Goal: Use online tool/utility: Utilize a website feature to perform a specific function

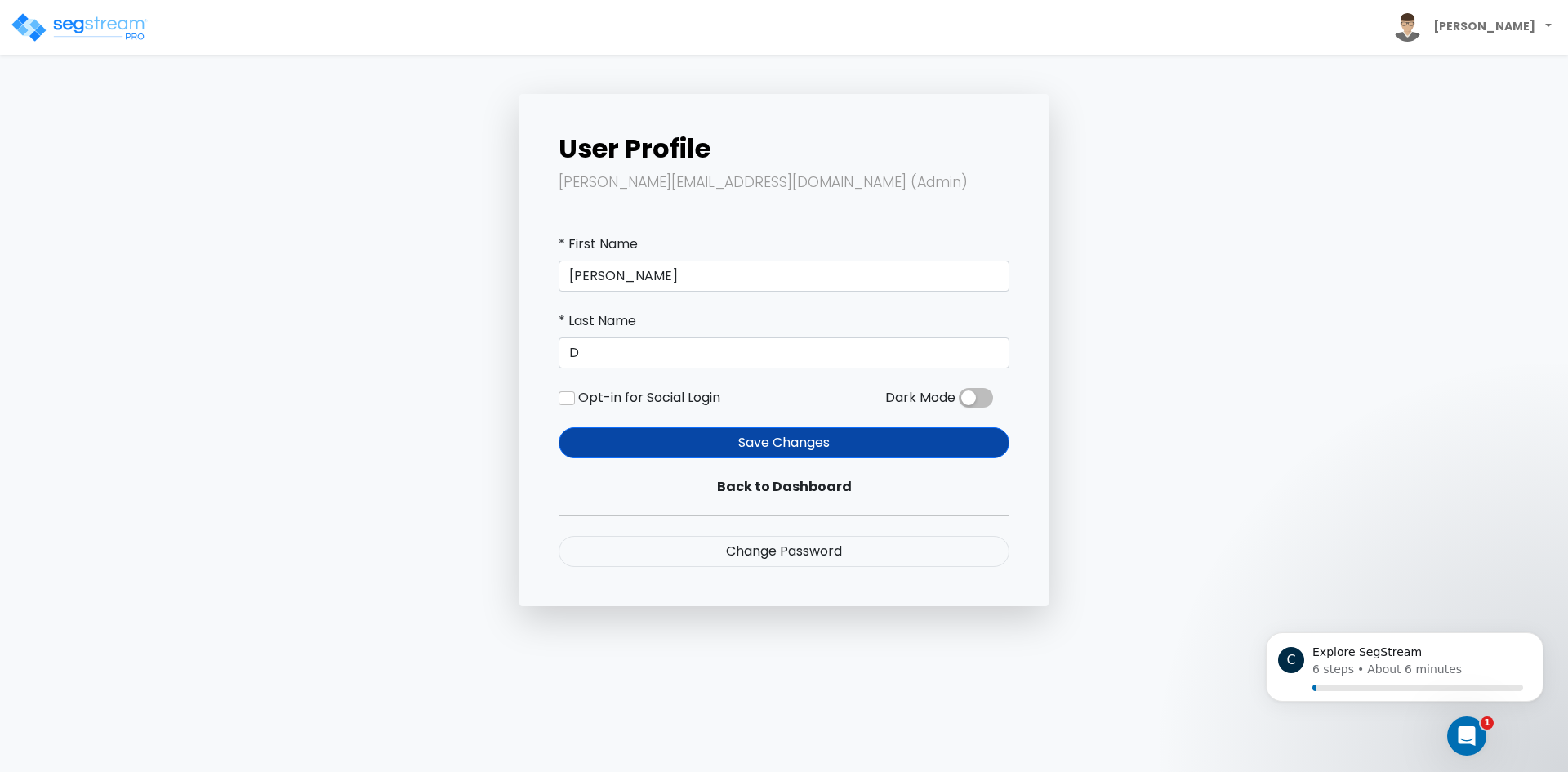
click at [117, 35] on img at bounding box center [79, 28] width 138 height 33
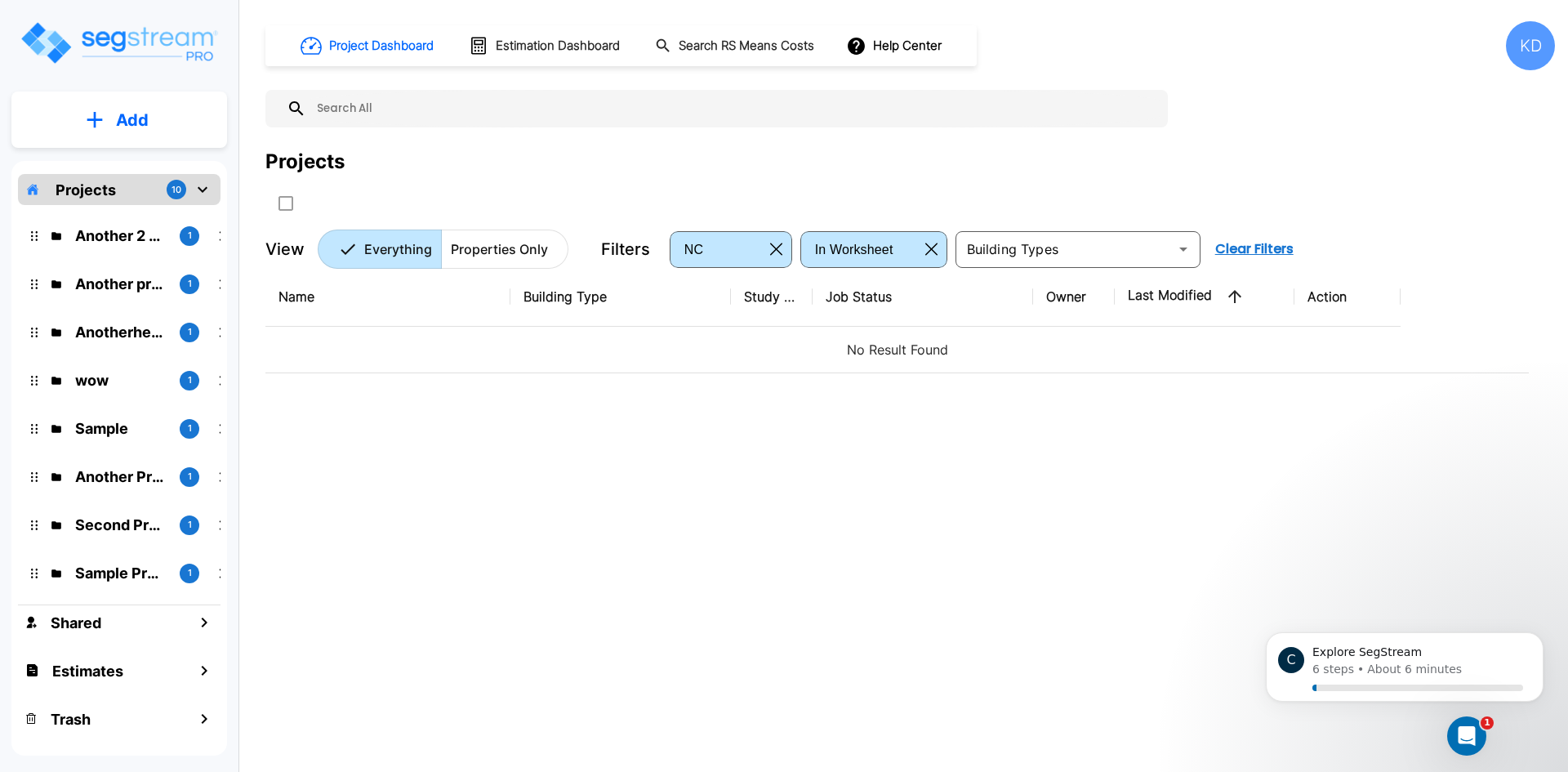
click at [143, 229] on p "Another 2 project" at bounding box center [121, 235] width 92 height 22
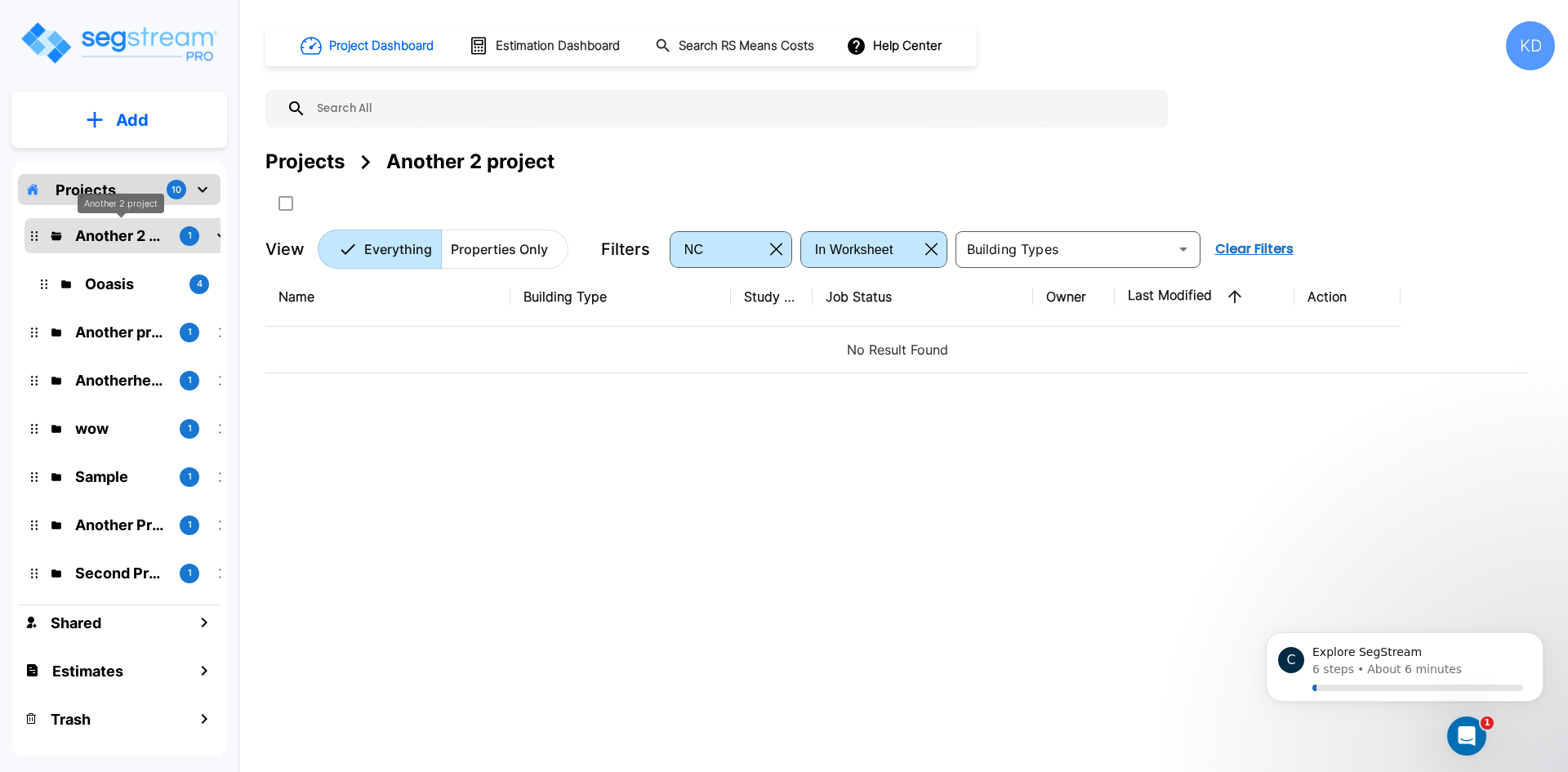
click at [149, 205] on div "Another 2 project" at bounding box center [122, 204] width 87 height 21
click at [129, 186] on div "Projects 10" at bounding box center [119, 189] width 203 height 31
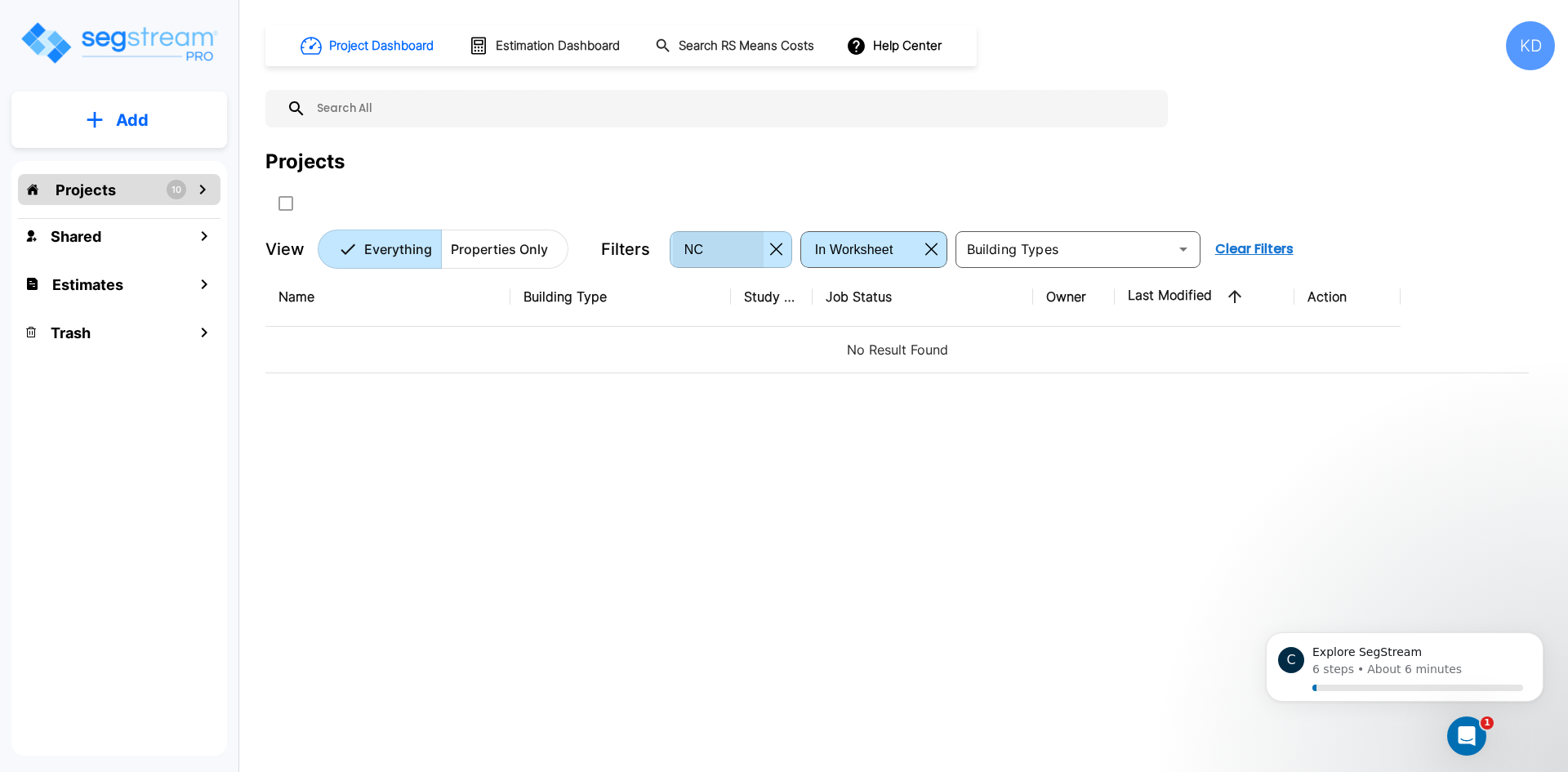
click at [762, 244] on div "NC" at bounding box center [718, 249] width 91 height 45
click at [774, 250] on icon "button" at bounding box center [776, 249] width 12 height 12
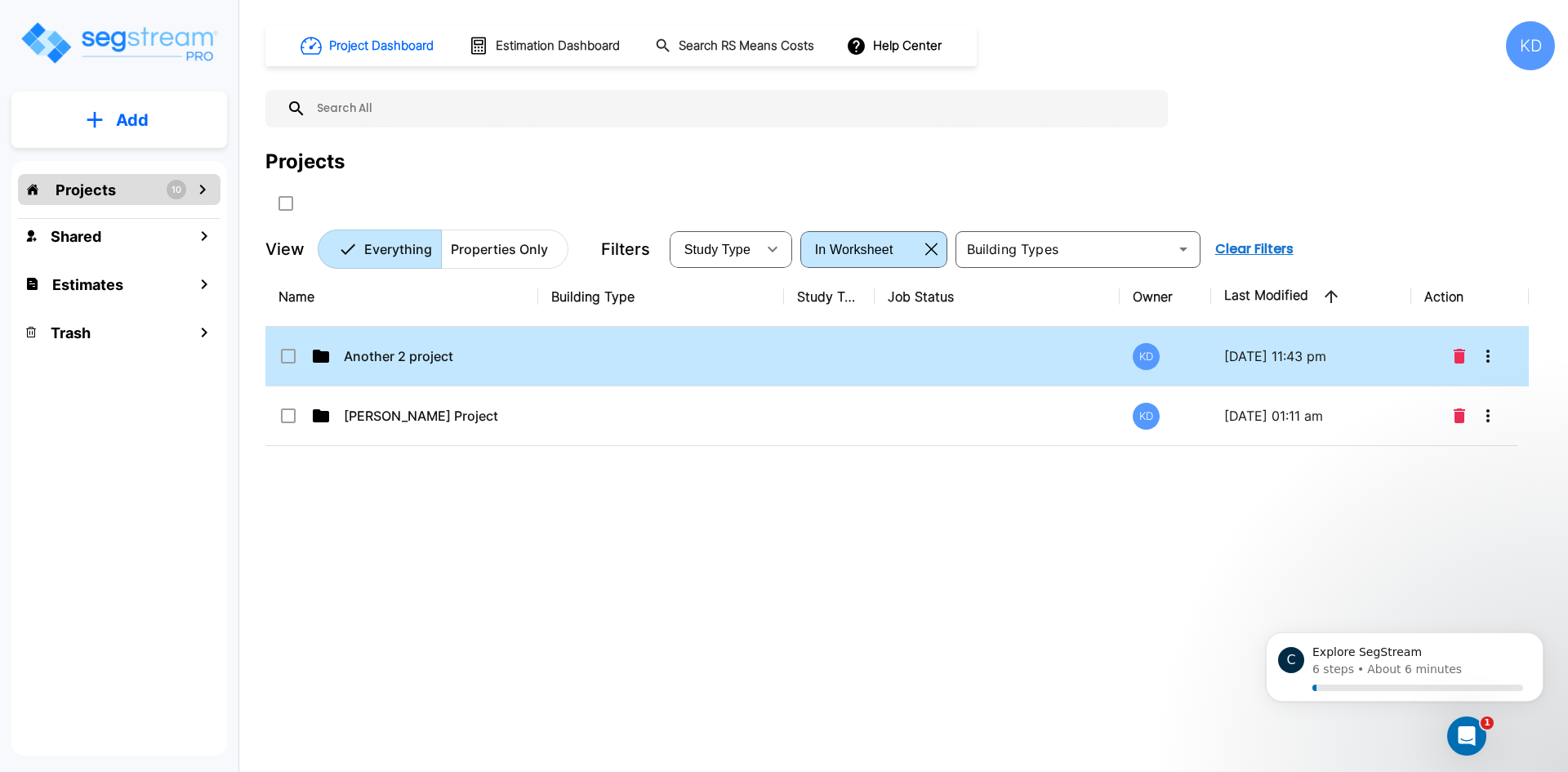
click at [835, 354] on td at bounding box center [829, 357] width 91 height 59
checkbox input "false"
click at [835, 354] on td at bounding box center [829, 357] width 91 height 59
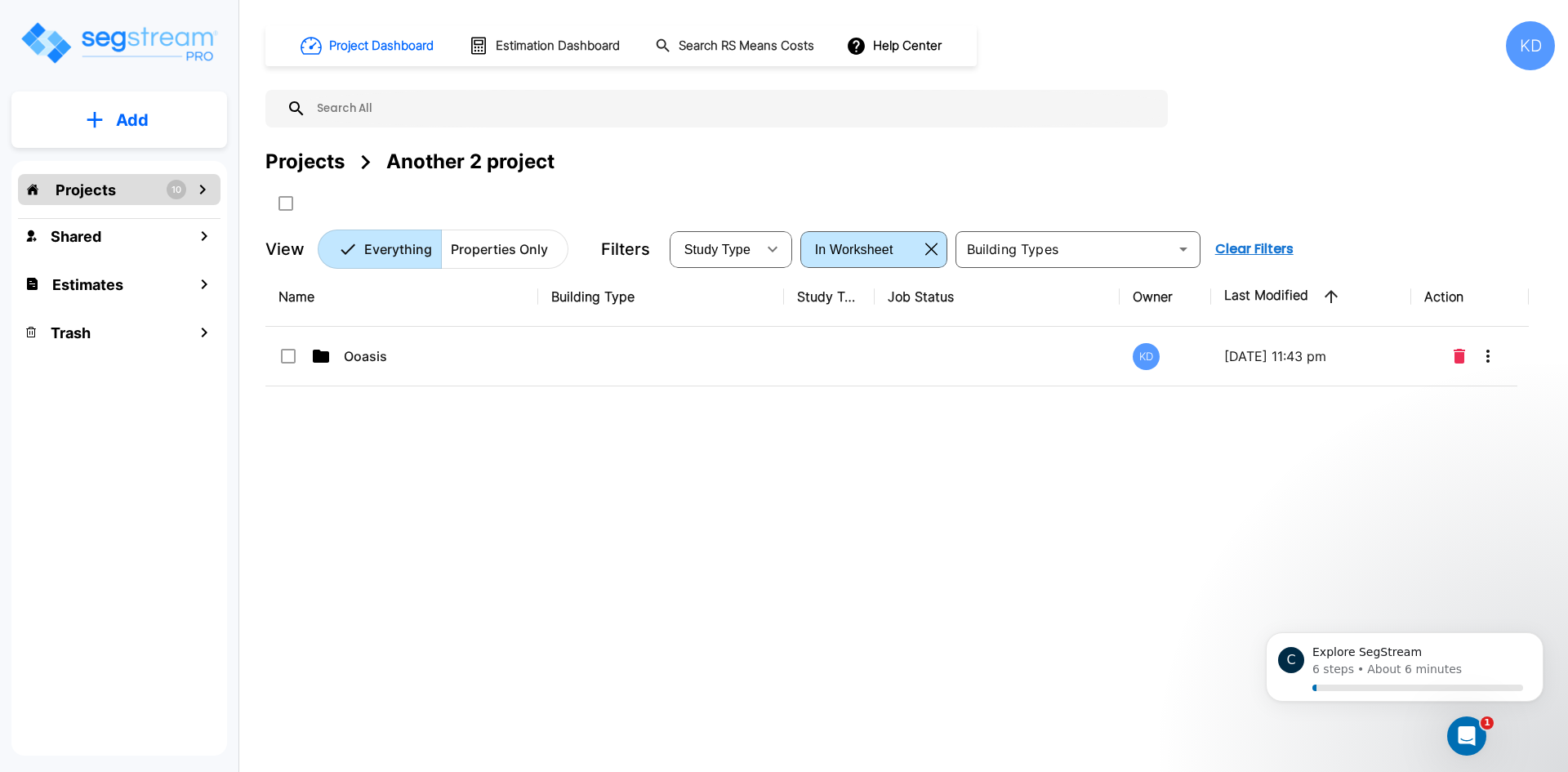
click at [835, 354] on td at bounding box center [829, 357] width 91 height 59
checkbox input "true"
click at [835, 354] on td at bounding box center [829, 357] width 91 height 59
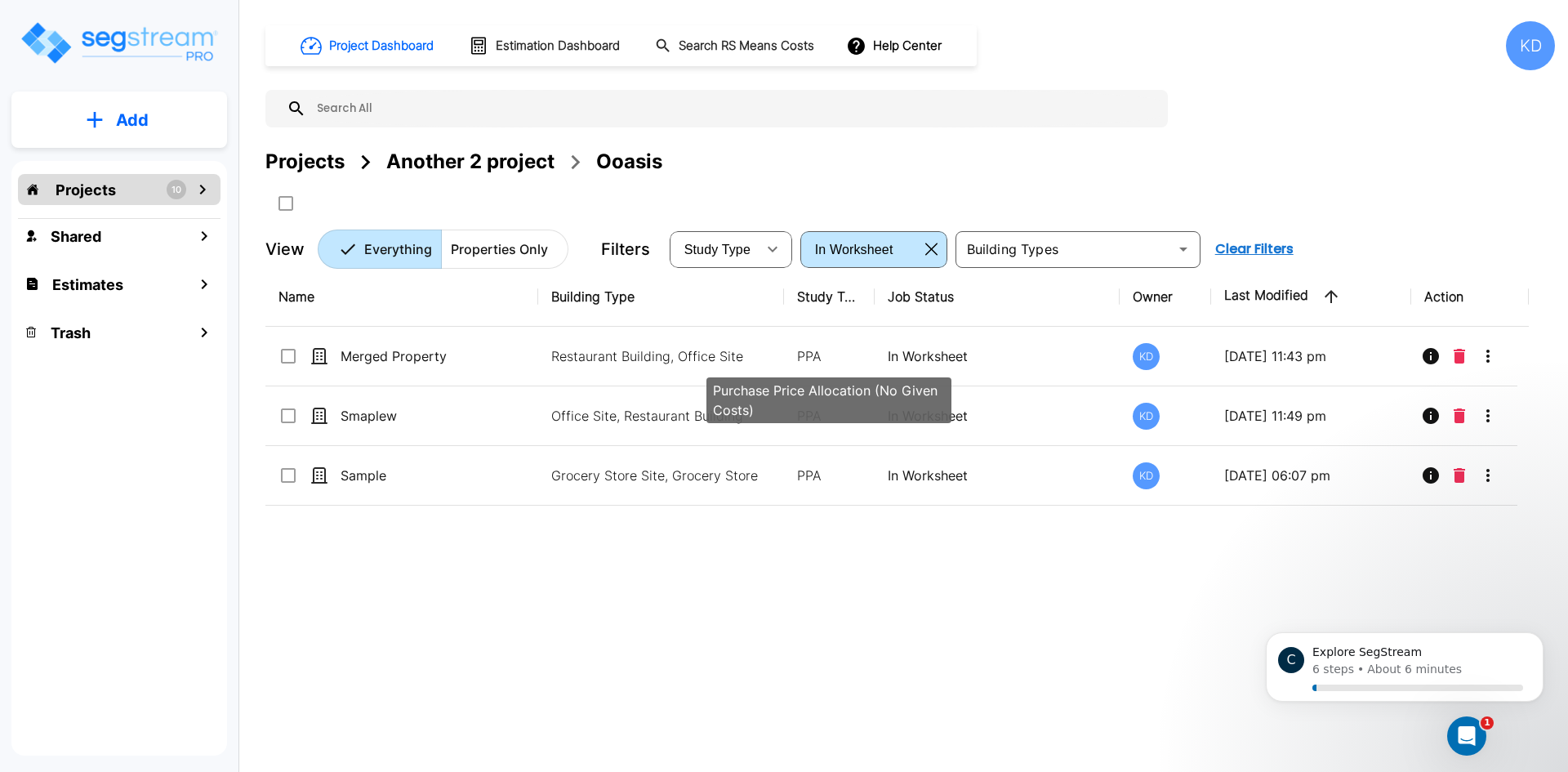
click at [835, 354] on p "PPA" at bounding box center [829, 356] width 64 height 20
checkbox input "true"
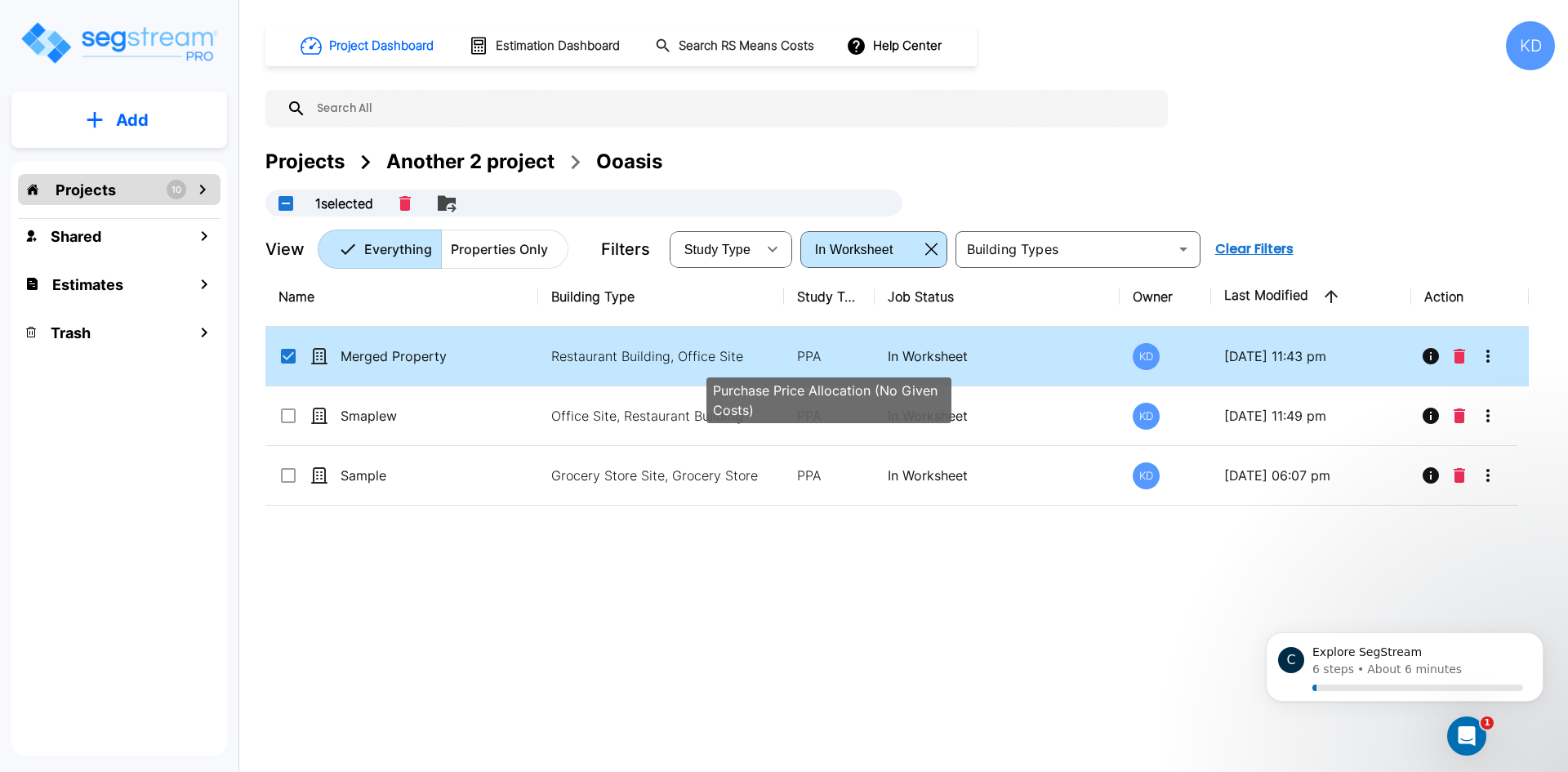
click at [835, 354] on p "PPA" at bounding box center [829, 356] width 64 height 20
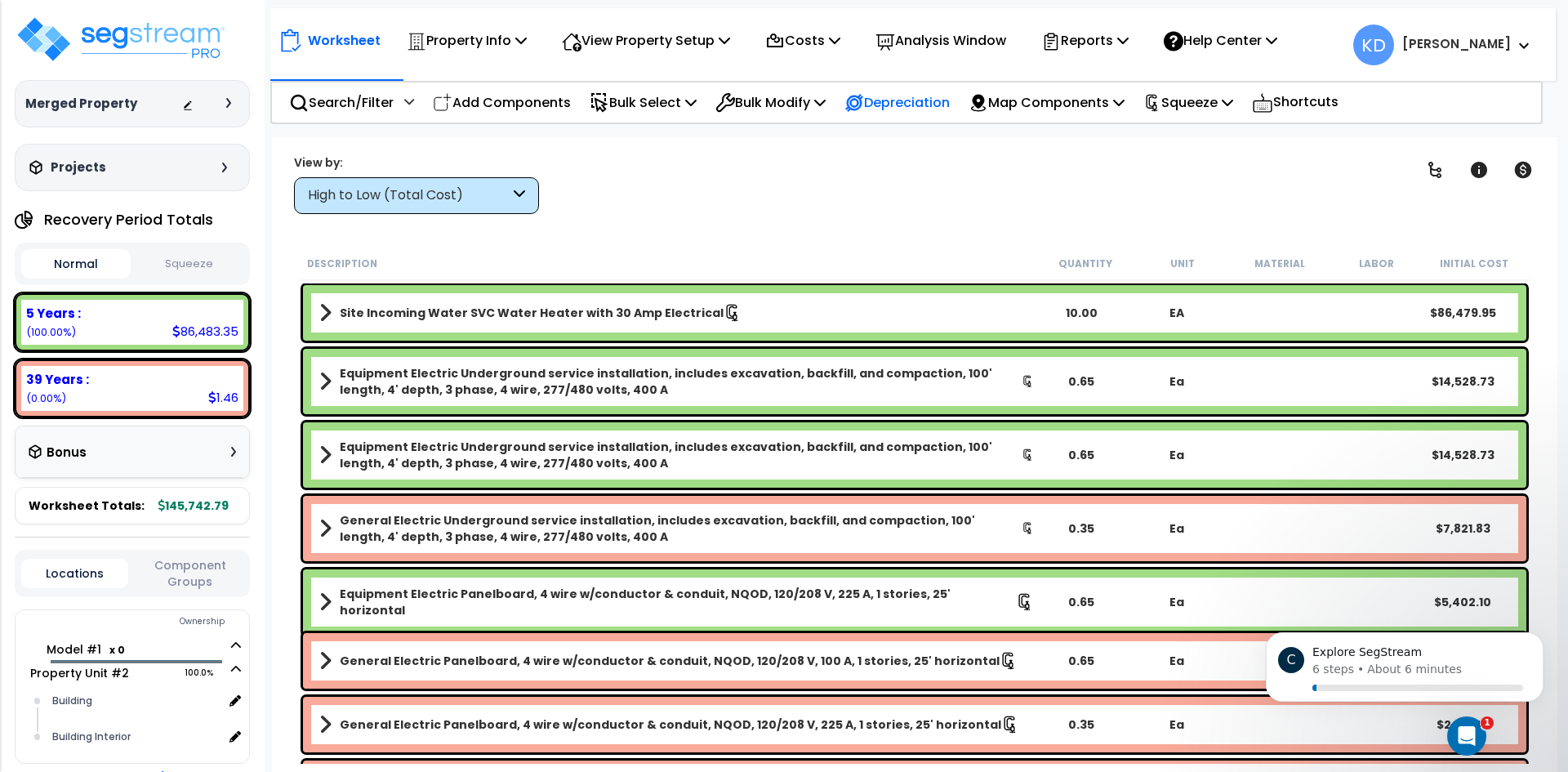
click at [920, 109] on p "Depreciation" at bounding box center [897, 103] width 106 height 22
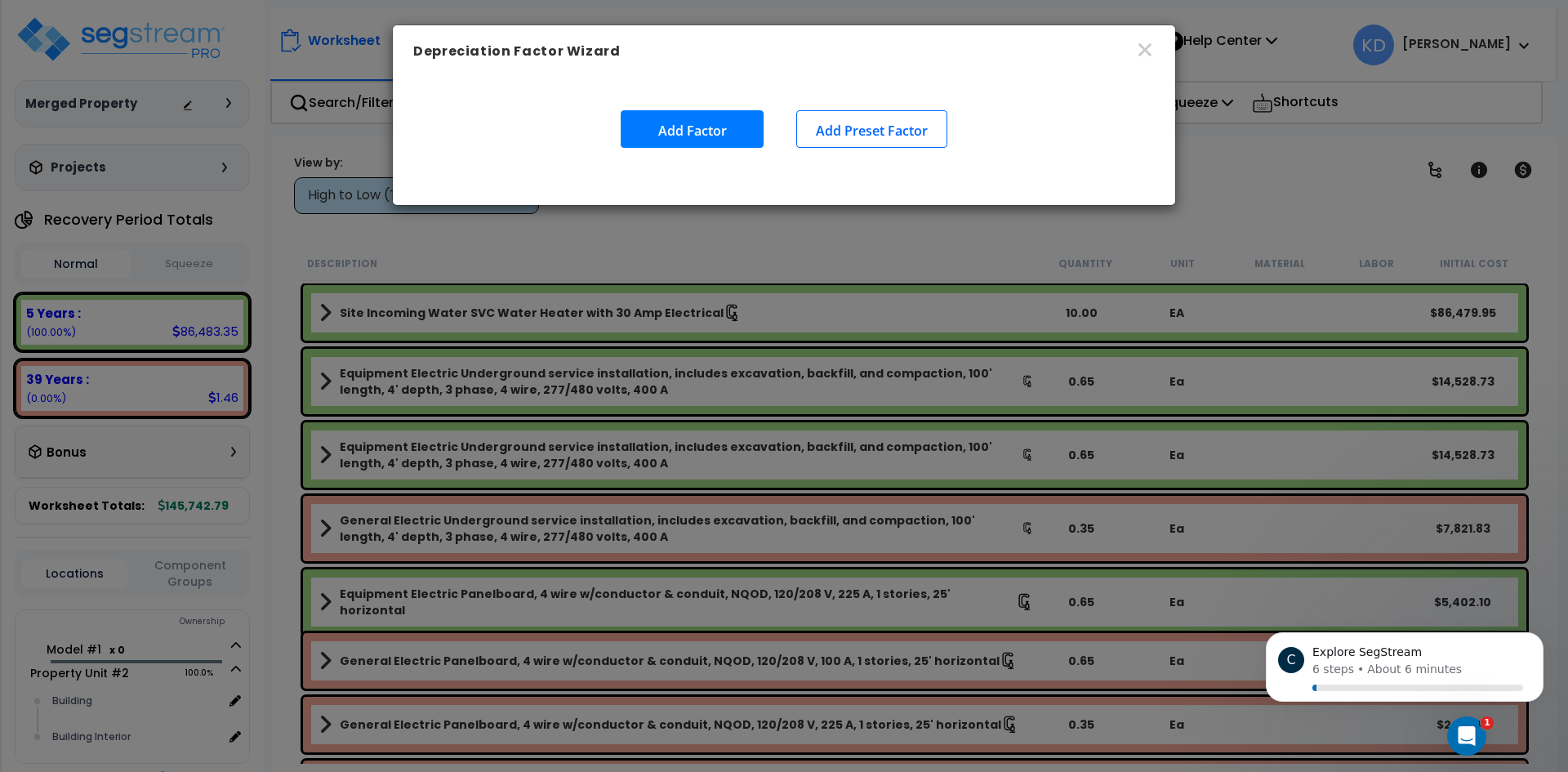
click at [628, 396] on div "Depreciation Factor Wizard Add Factor Add Preset Factor" at bounding box center [784, 386] width 1568 height 772
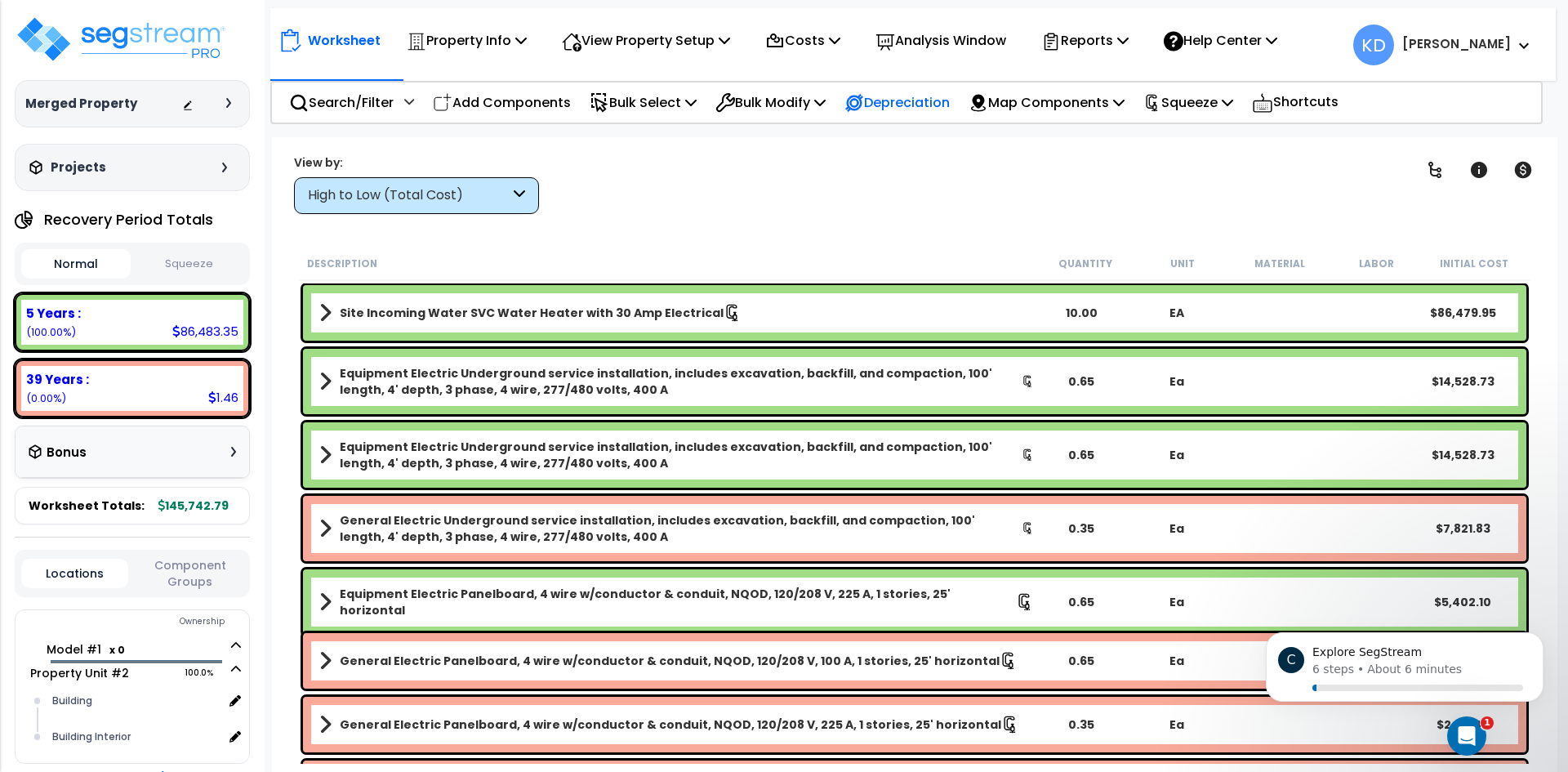
click at [949, 102] on p "Depreciation" at bounding box center [897, 103] width 106 height 22
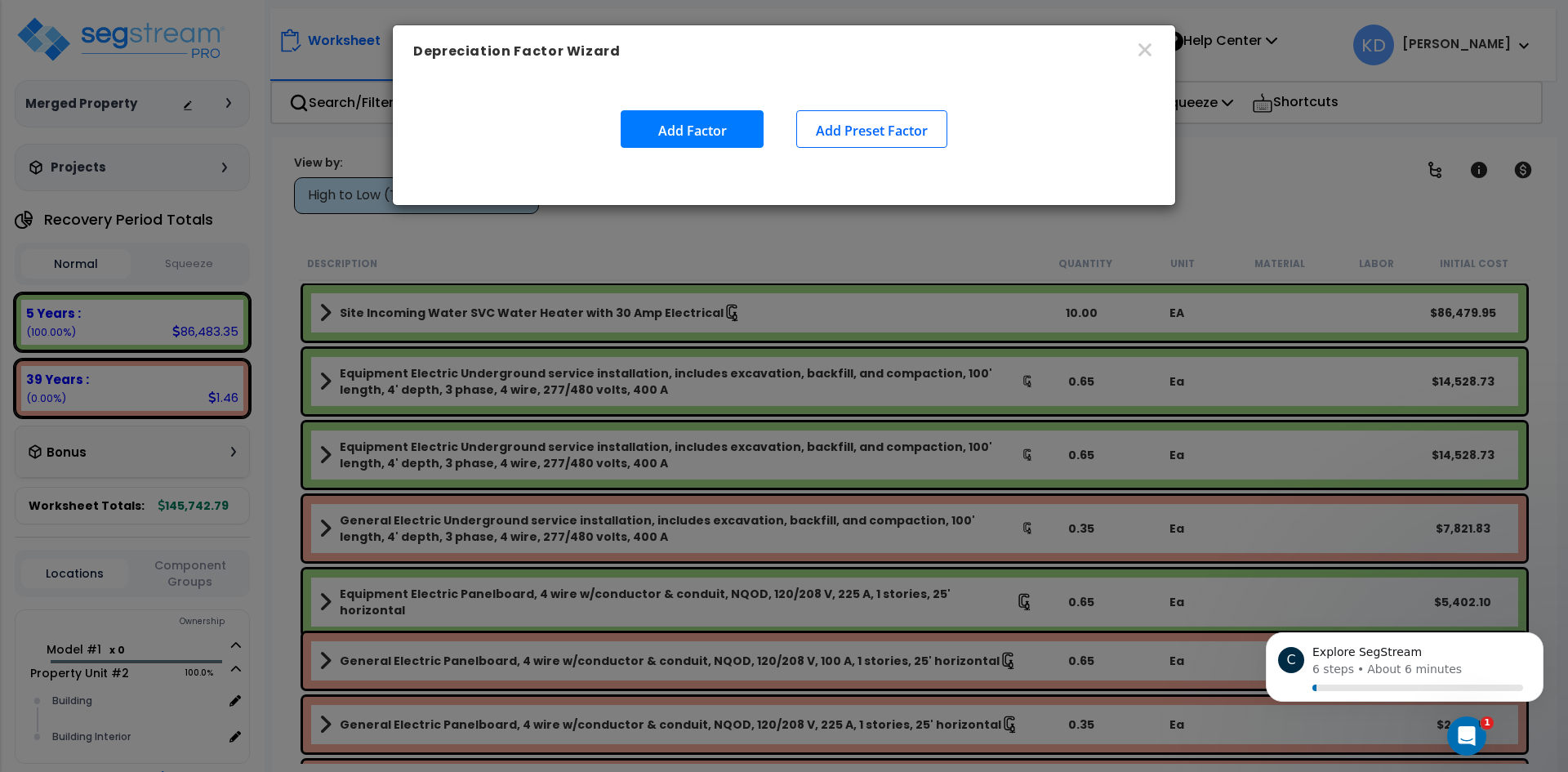
click at [697, 131] on button "Add Factor" at bounding box center [692, 129] width 143 height 38
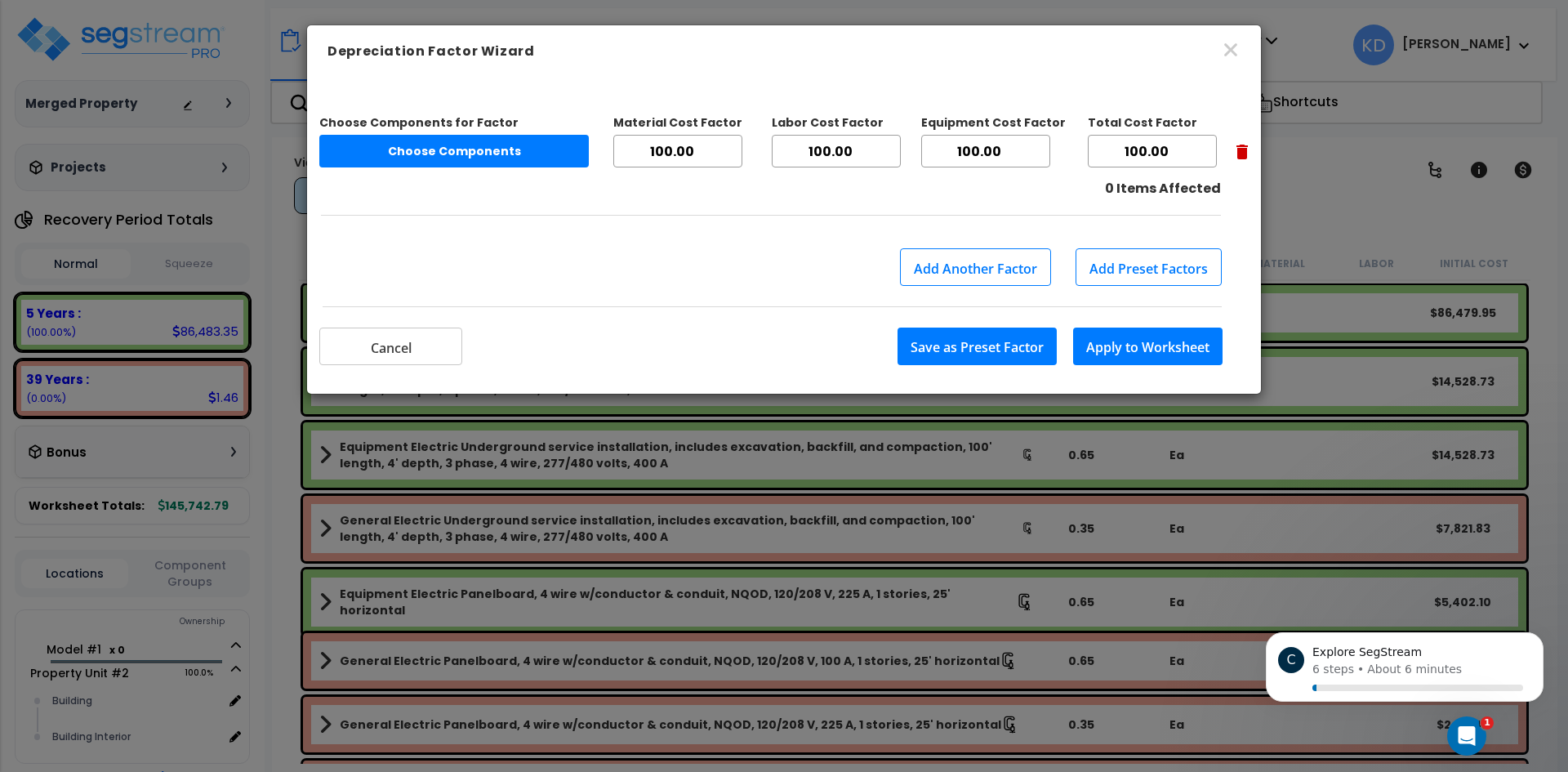
click at [739, 181] on div "0 Items Affected" at bounding box center [784, 189] width 930 height 19
